Goal: Task Accomplishment & Management: Complete application form

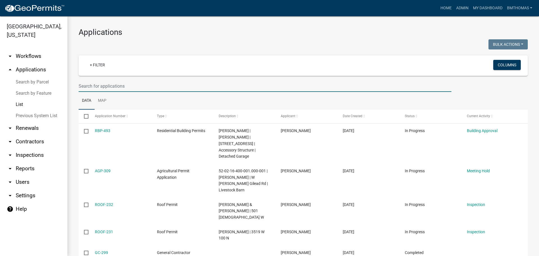
select select "3: 100"
click at [140, 88] on input "text" at bounding box center [265, 86] width 373 height 12
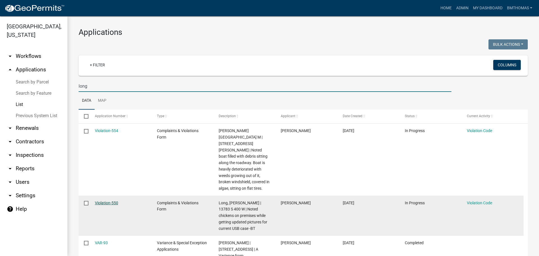
type input "long"
click at [103, 201] on link "Violation-550" at bounding box center [106, 203] width 23 height 4
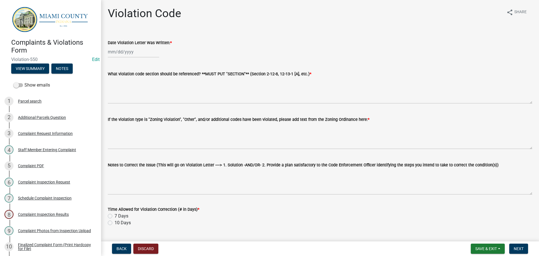
click at [129, 46] on div at bounding box center [133, 52] width 51 height 12
select select "8"
select select "2025"
click at [152, 110] on div "22" at bounding box center [149, 108] width 9 height 9
type input "[DATE]"
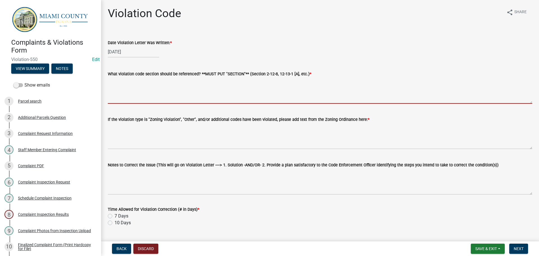
click at [146, 99] on textarea "What violation code section should be referenced? **MUST PUT "SECTION"** (Secti…" at bounding box center [320, 90] width 425 height 26
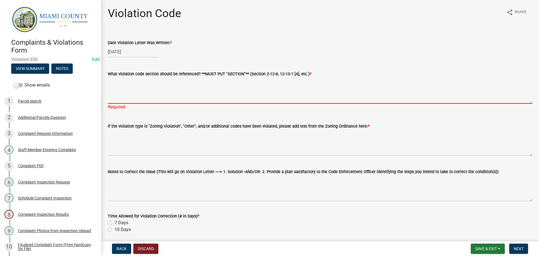
click at [111, 90] on textarea "What violation code section should be referenced? **MUST PUT "SECTION"** (Secti…" at bounding box center [320, 90] width 425 height 26
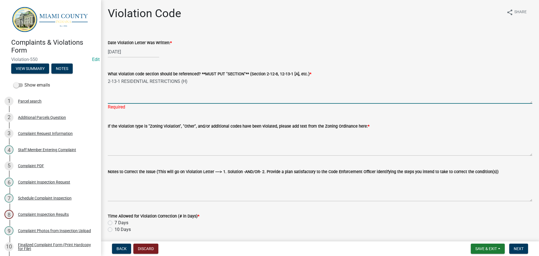
type textarea "2-13-1 RESIDENTIAL RESTRICTIONS (H)"
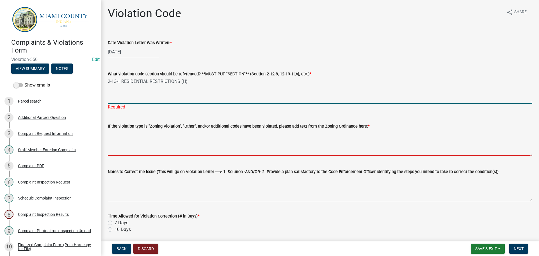
click at [146, 140] on textarea "If the violation type is "Zoning Violation", "Other", and/or additional codes h…" at bounding box center [320, 143] width 425 height 26
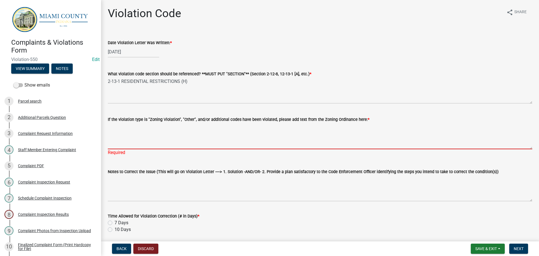
click at [158, 127] on textarea "If the violation type is "Zoning Violation", "Other", and/or additional codes h…" at bounding box center [320, 136] width 425 height 26
paste textarea "No farm animals, rabbits, wild animals, or fowl, shall be kept, raised or maint…"
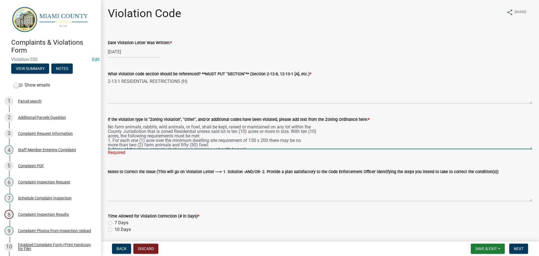
click at [109, 132] on textarea "No farm animals, rabbits, wild animals, or fowl, shall be kept, raised or maint…" at bounding box center [320, 136] width 425 height 26
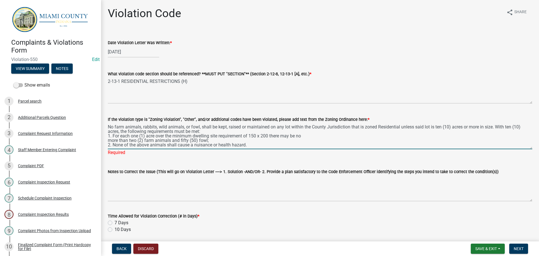
click at [108, 131] on textarea "No farm animals, rabbits, wild animals, or fowl, shall be kept, raised or maint…" at bounding box center [320, 136] width 425 height 26
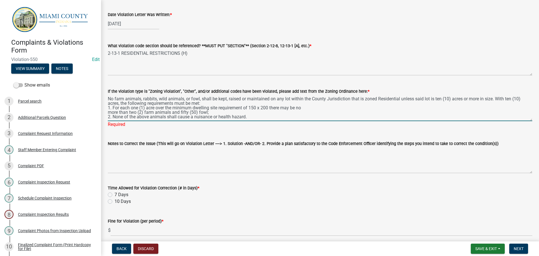
click at [108, 111] on textarea "No farm animals, rabbits, wild animals, or fowl, shall be kept, raised or maint…" at bounding box center [320, 108] width 425 height 26
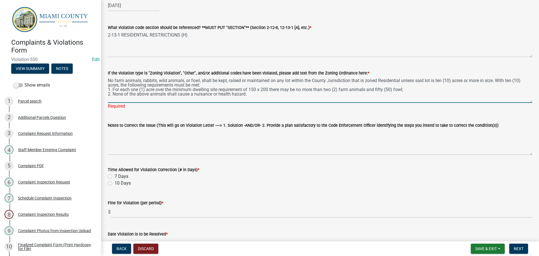
scroll to position [56, 0]
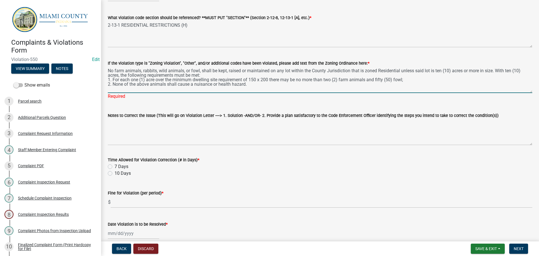
type textarea "No farm animals, rabbits, wild animals, or fowl, shall be kept, raised or maint…"
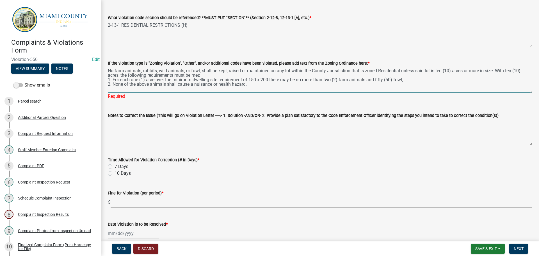
click at [144, 124] on textarea "Notes to Correct the Issue (This will go on Violation Letter ----> 1. Solution …" at bounding box center [320, 132] width 425 height 26
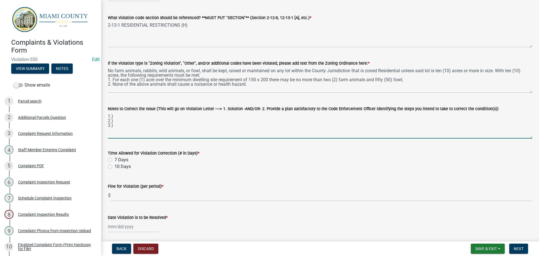
click at [121, 116] on textarea "1.) 2.) 3.)" at bounding box center [320, 125] width 425 height 26
click at [137, 117] on textarea "1.) Apply for a variance to maintain fowl on 1-acre of Residential Zoned land 2…" at bounding box center [320, 125] width 425 height 26
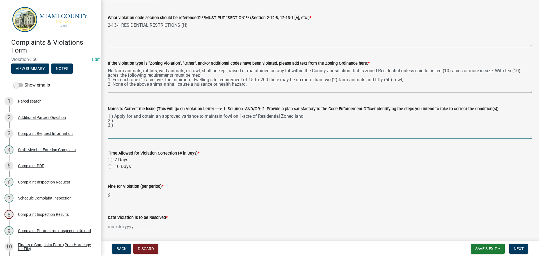
click at [138, 123] on textarea "1.) Apply for and obtain an approved variance to maintain fowl on 1-acre of Res…" at bounding box center [320, 125] width 425 height 26
click at [140, 123] on textarea "1.) Apply for and obtain an approved variance to maintain fowl on 1-acre of Res…" at bounding box center [320, 125] width 425 height 26
click at [118, 121] on textarea "1.) Apply for and obtain an approved variance to maintain fowl on 1-acre of Res…" at bounding box center [320, 125] width 425 height 26
click at [115, 127] on textarea "1.) Apply for and obtain an approved variance to maintain fowl on 1-acre of Res…" at bounding box center [320, 125] width 425 height 26
click at [118, 121] on textarea "1.) Apply for and obtain an approved variance to maintain fowl on 1-acre of Res…" at bounding box center [320, 125] width 425 height 26
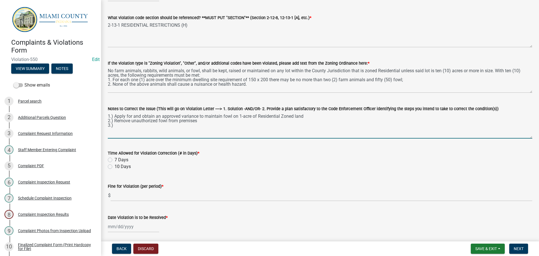
click at [320, 118] on textarea "1.) Apply for and obtain an approved variance to maintain fowl on 1-acre of Res…" at bounding box center [320, 125] width 425 height 26
click at [161, 126] on textarea "1.) Apply for and obtain an approved variance to maintain fowl on 1-acre of Res…" at bounding box center [320, 125] width 425 height 26
type textarea "1.) Apply for and obtain an approved variance to maintain fowl on 1-acre of Res…"
click at [115, 167] on label "10 Days" at bounding box center [123, 166] width 16 height 7
click at [115, 167] on input "10 Days" at bounding box center [117, 165] width 4 height 4
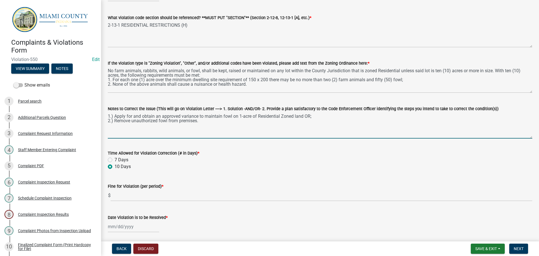
radio input "true"
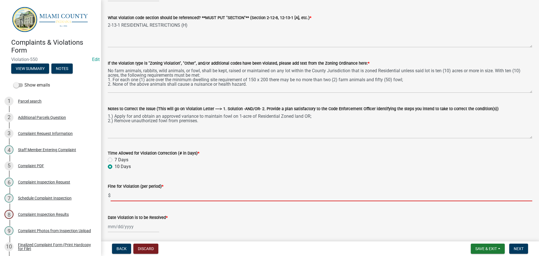
click at [122, 196] on input "text" at bounding box center [322, 196] width 422 height 12
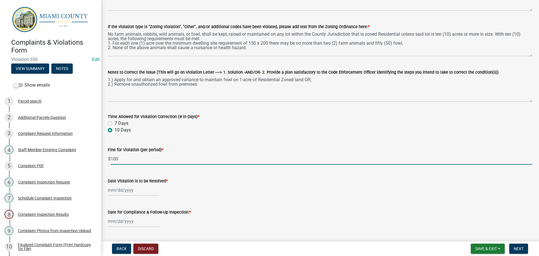
scroll to position [140, 0]
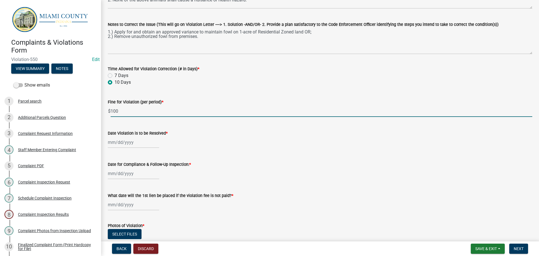
type input "100"
click at [127, 146] on div at bounding box center [133, 143] width 51 height 12
select select "8"
select select "2025"
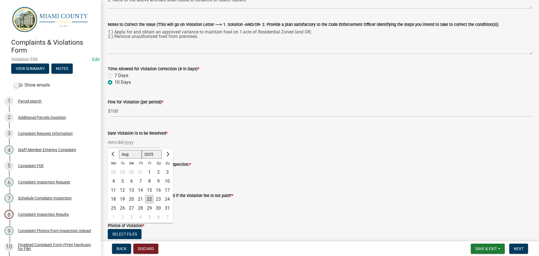
click at [114, 217] on div "1" at bounding box center [113, 217] width 9 height 9
type input "[DATE]"
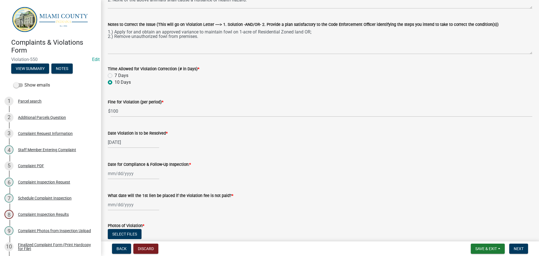
click at [122, 173] on div at bounding box center [133, 174] width 51 height 12
select select "8"
select select "2025"
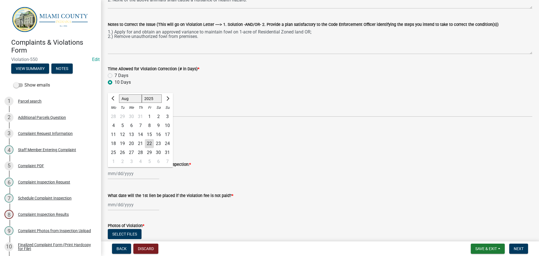
click at [123, 162] on div "2" at bounding box center [122, 161] width 9 height 9
type input "[DATE]"
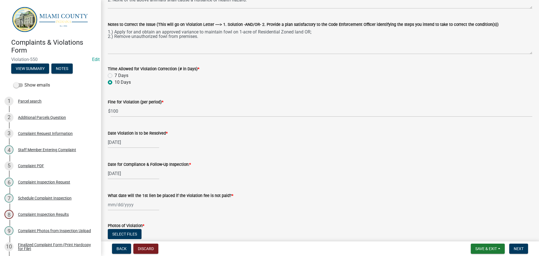
click at [127, 208] on div at bounding box center [133, 205] width 51 height 12
select select "8"
select select "2025"
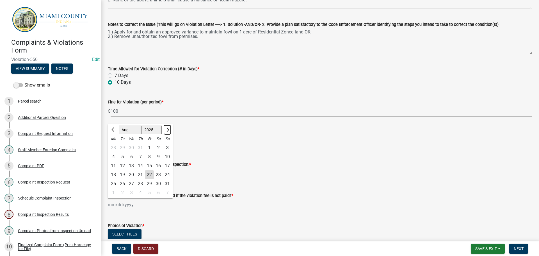
click at [166, 130] on span "Next month" at bounding box center [167, 130] width 4 height 4
click at [168, 130] on span "Next month" at bounding box center [167, 130] width 4 height 4
select select "10"
click at [139, 148] on div "2" at bounding box center [140, 147] width 9 height 9
type input "[DATE]"
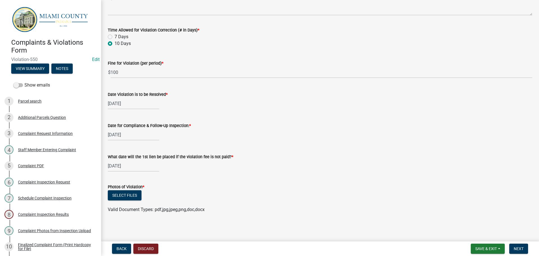
scroll to position [180, 0]
click at [121, 192] on button "Select files" at bounding box center [125, 194] width 34 height 10
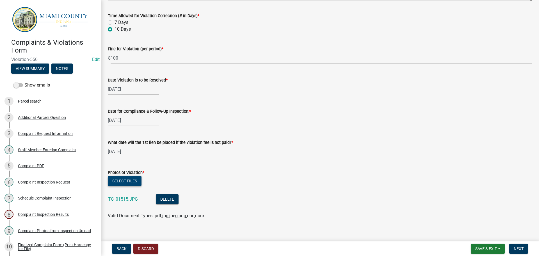
scroll to position [201, 0]
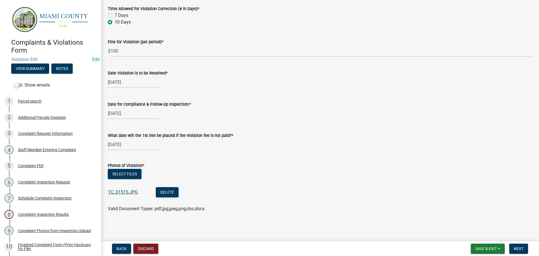
click at [120, 193] on link "TC_01515.JPG" at bounding box center [123, 191] width 30 height 5
click at [524, 248] on span "Next" at bounding box center [519, 248] width 10 height 4
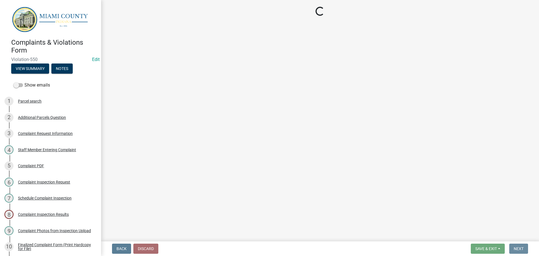
scroll to position [0, 0]
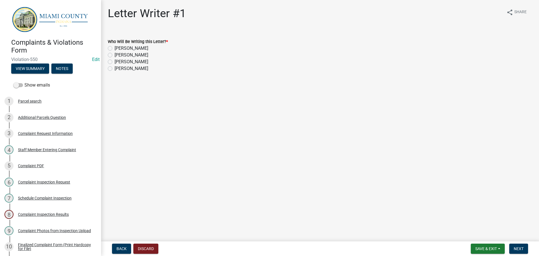
click at [115, 62] on label "[PERSON_NAME]" at bounding box center [132, 61] width 34 height 7
click at [115, 62] on input "[PERSON_NAME]" at bounding box center [117, 60] width 4 height 4
radio input "true"
click at [520, 247] on span "Next" at bounding box center [519, 248] width 10 height 4
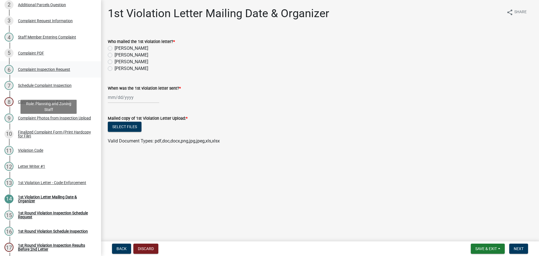
scroll to position [169, 0]
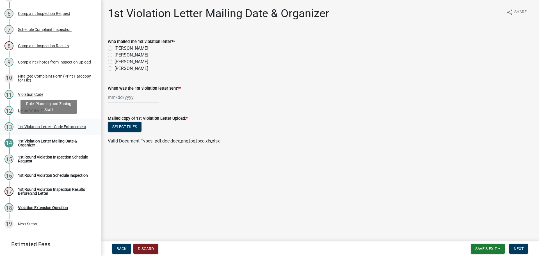
click at [39, 125] on div "1st Violation Letter - Code Enforcement" at bounding box center [52, 127] width 68 height 4
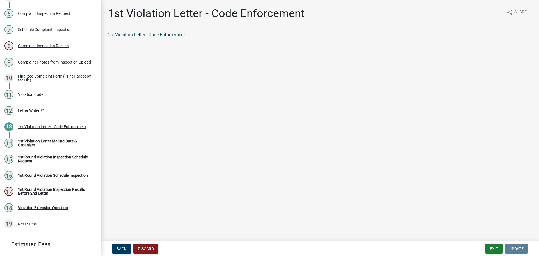
click at [128, 35] on link "1st Violation Letter - Code Enforcement" at bounding box center [146, 34] width 77 height 5
click at [27, 116] on link "12 Letter Writer #1" at bounding box center [50, 111] width 101 height 16
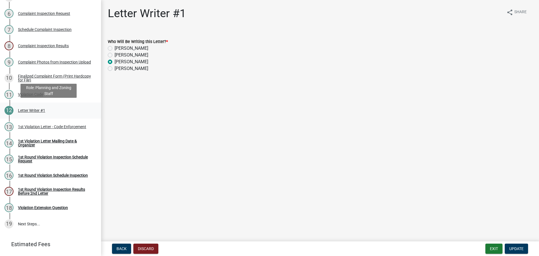
click at [29, 108] on div "Letter Writer #1" at bounding box center [31, 110] width 27 height 4
click at [29, 92] on div "Violation Code" at bounding box center [30, 94] width 25 height 4
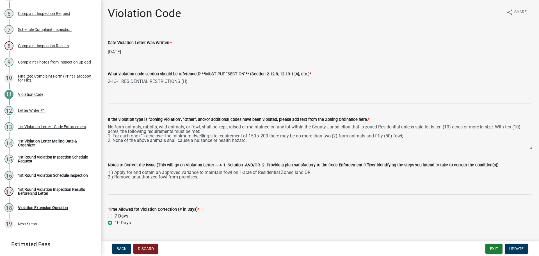
click at [109, 126] on textarea "No farm animals, rabbits, wild animals, or fowl, shall be kept, raised or maint…" at bounding box center [320, 136] width 425 height 26
type textarea "2-13-1(H): No farm animals, rabbits, wild animals, or fowl, shall be kept, rais…"
click at [521, 248] on span "Update" at bounding box center [517, 248] width 14 height 4
